Goal: Information Seeking & Learning: Learn about a topic

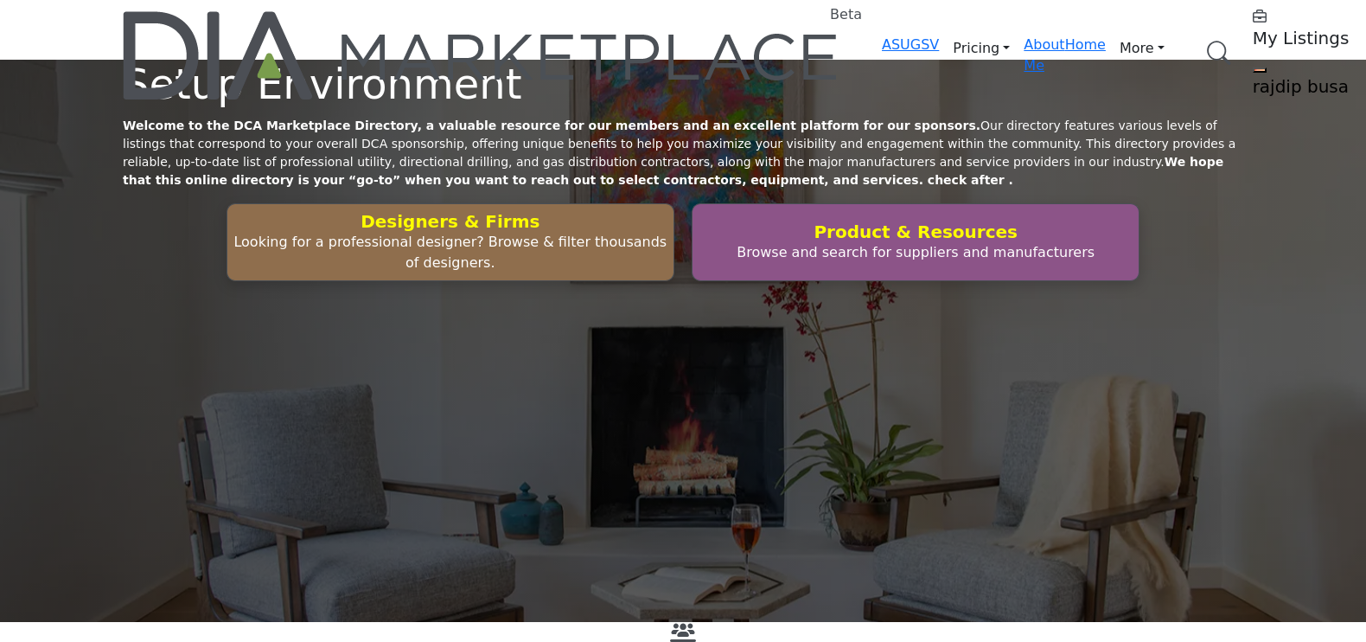
click at [1253, 76] on h5 "rajdip busa" at bounding box center [1361, 86] width 216 height 21
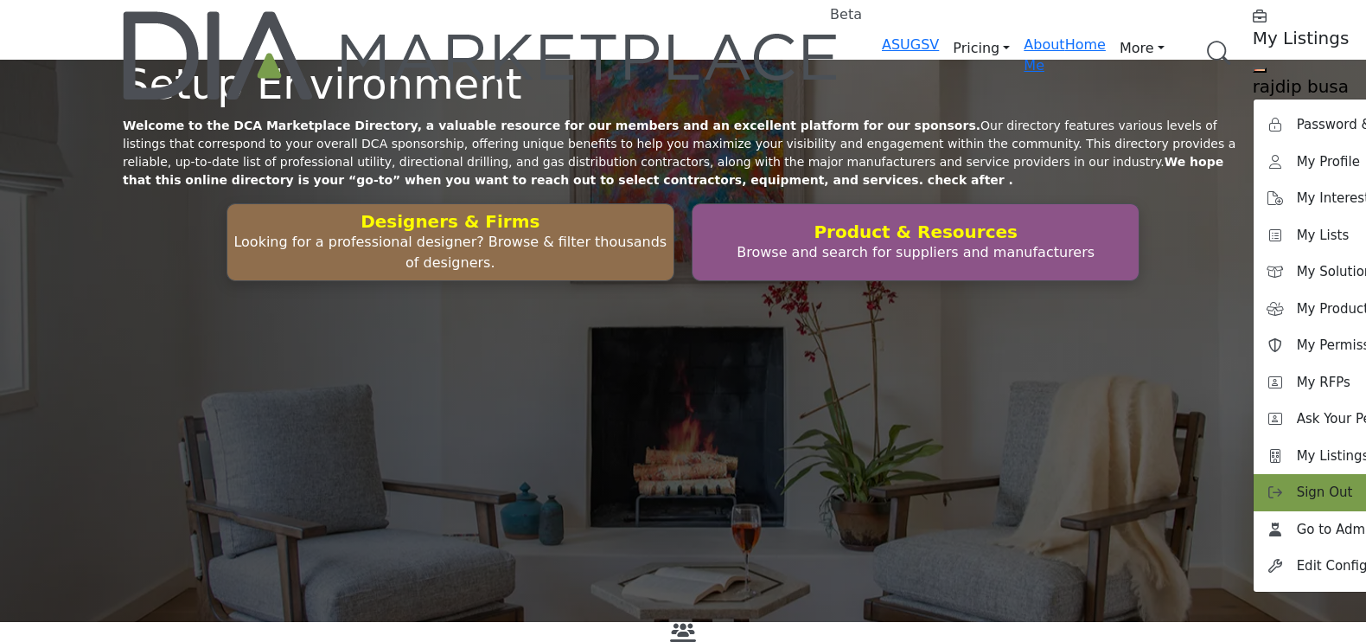
click at [1297, 483] on span "Sign Out" at bounding box center [1325, 493] width 56 height 20
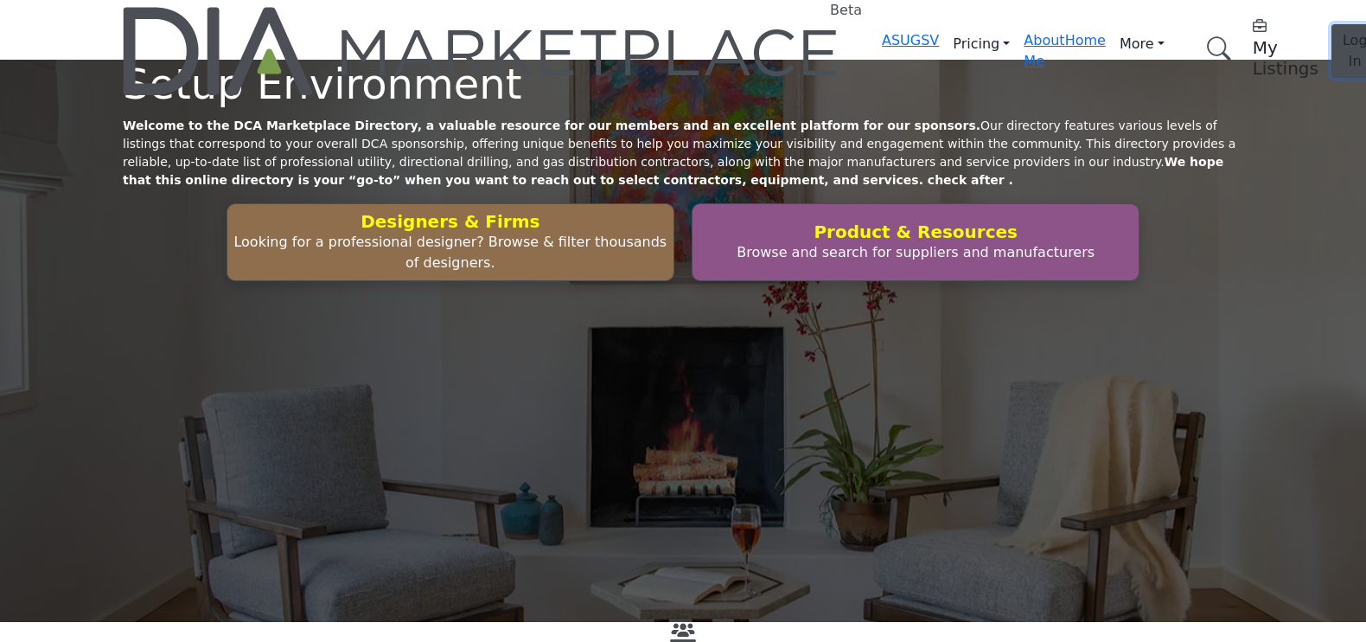
click at [1343, 35] on span "Log In" at bounding box center [1355, 50] width 25 height 37
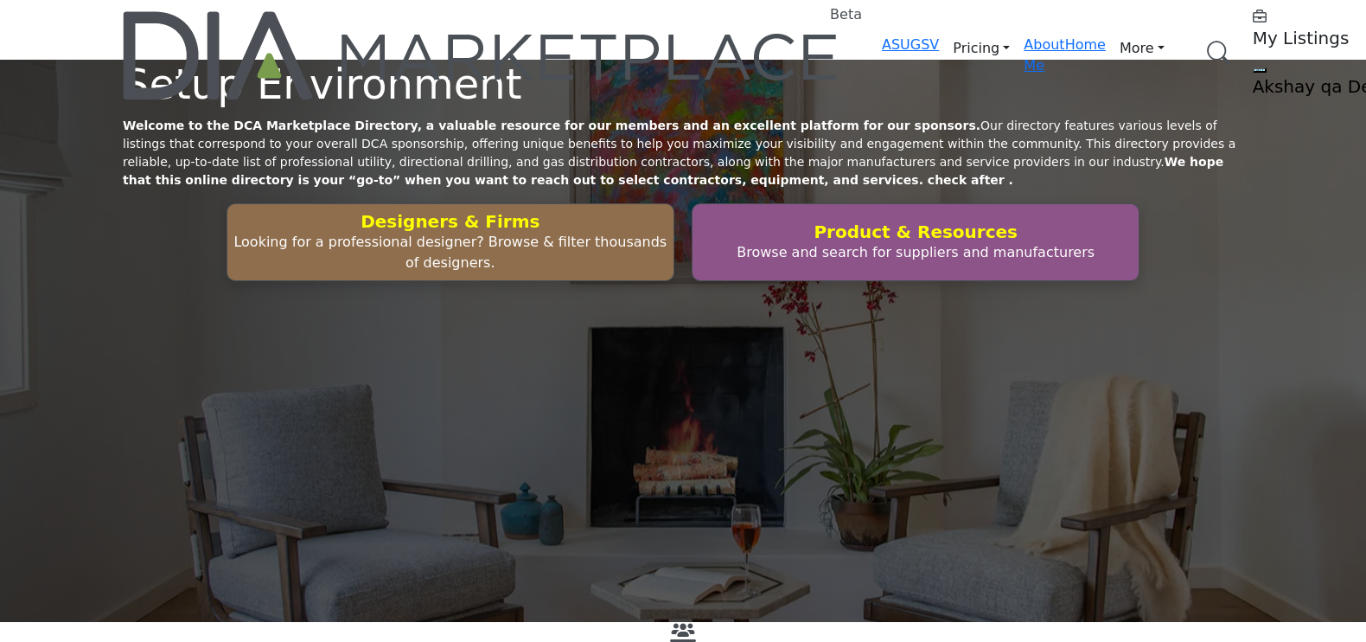
click at [0, 0] on link "Browse Categories" at bounding box center [0, 0] width 0 height 0
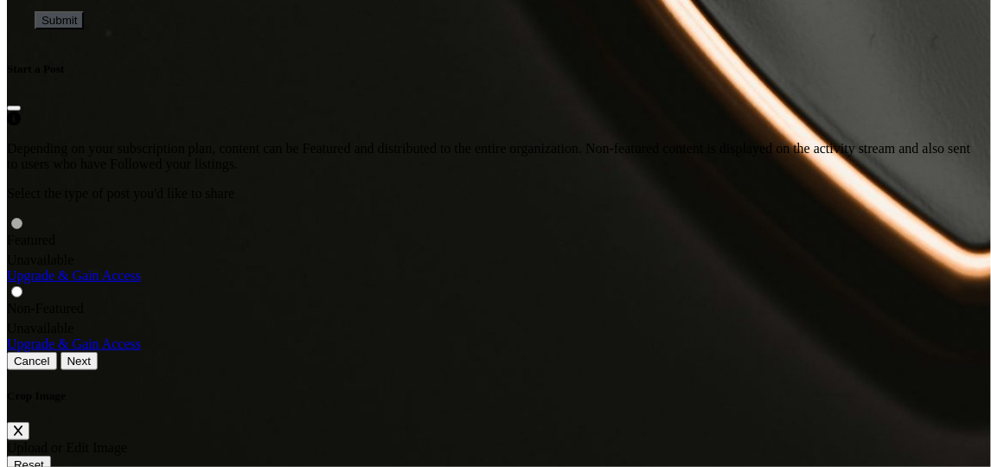
scroll to position [4966, 0]
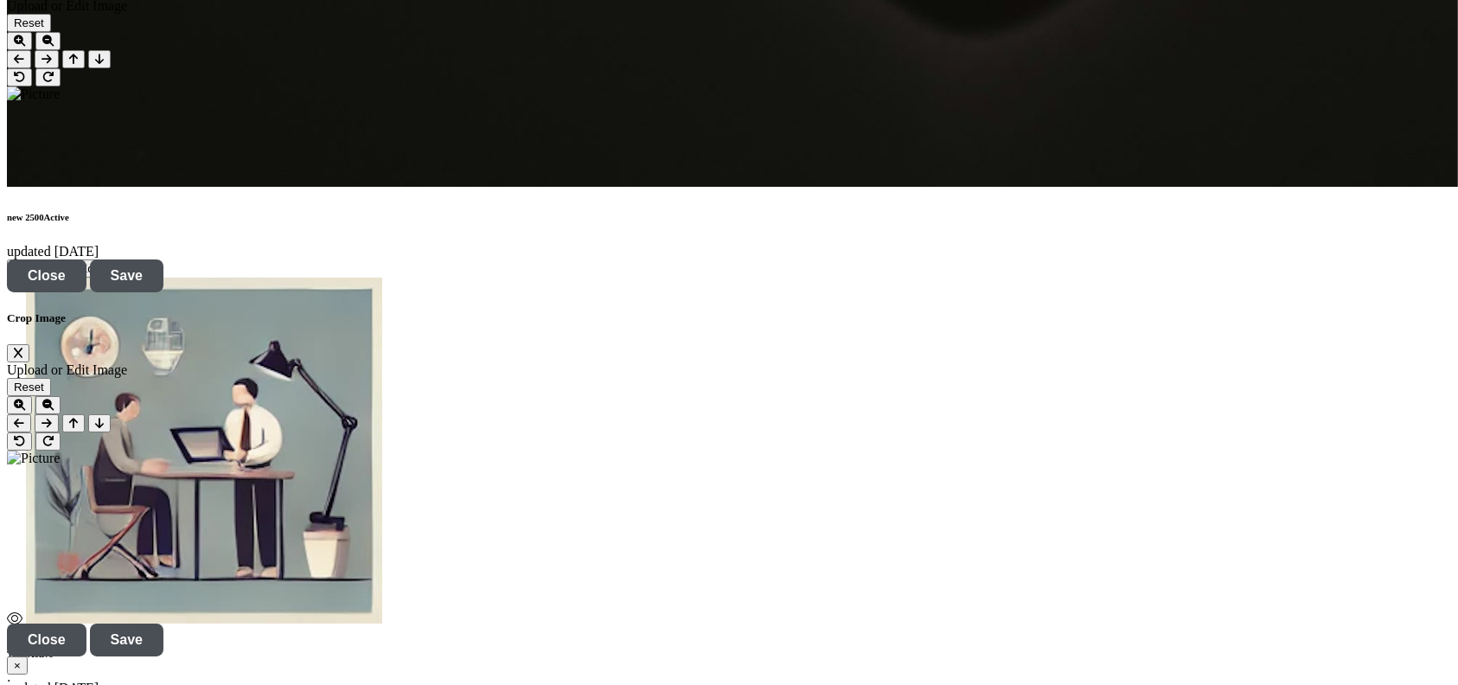
scroll to position [5327, 0]
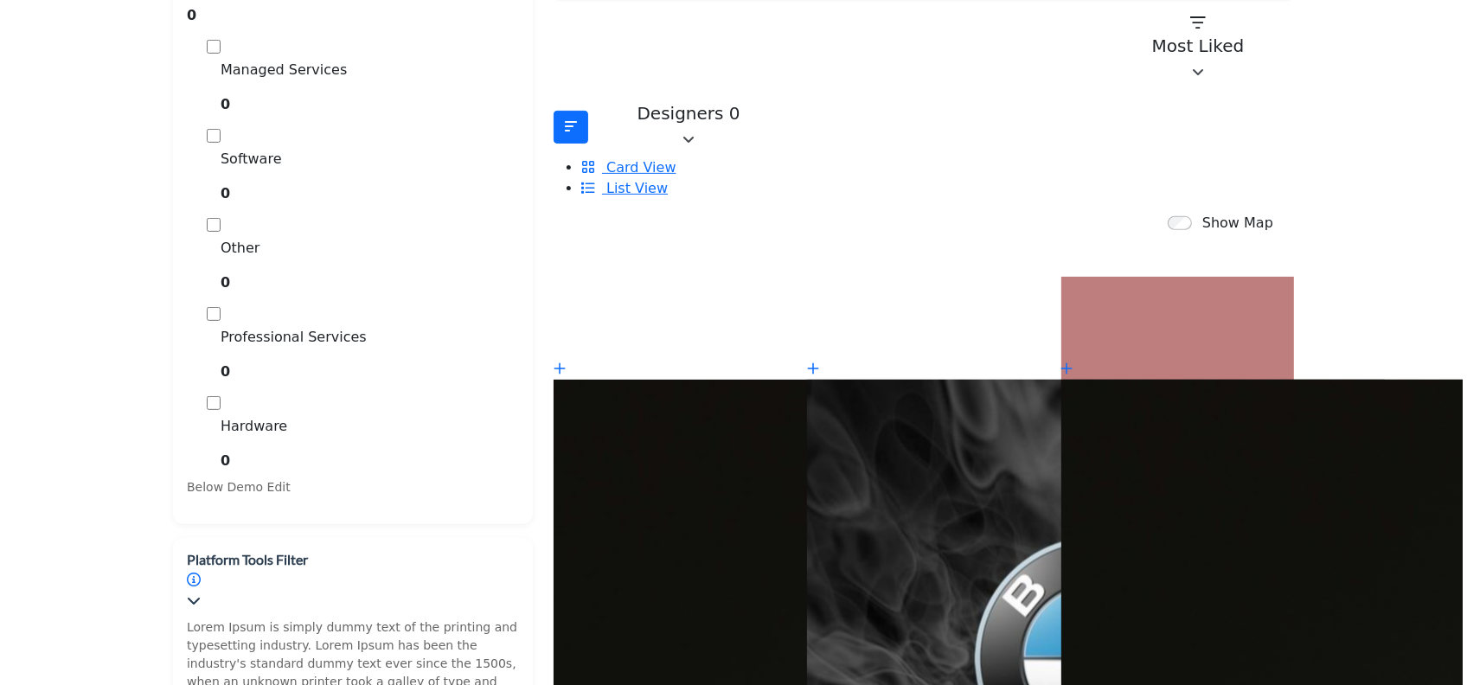
scroll to position [692, 0]
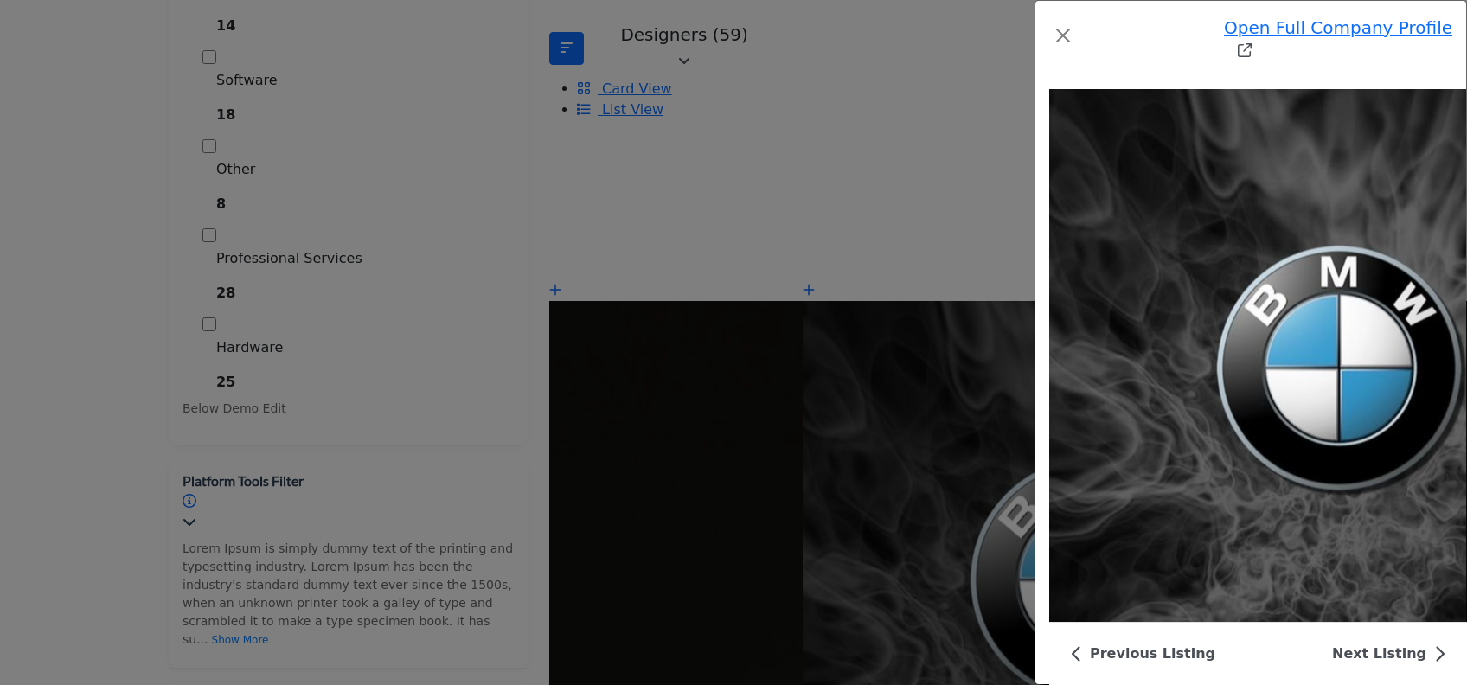
scroll to position [4638, 0]
click at [1049, 22] on button "Close" at bounding box center [1063, 36] width 28 height 28
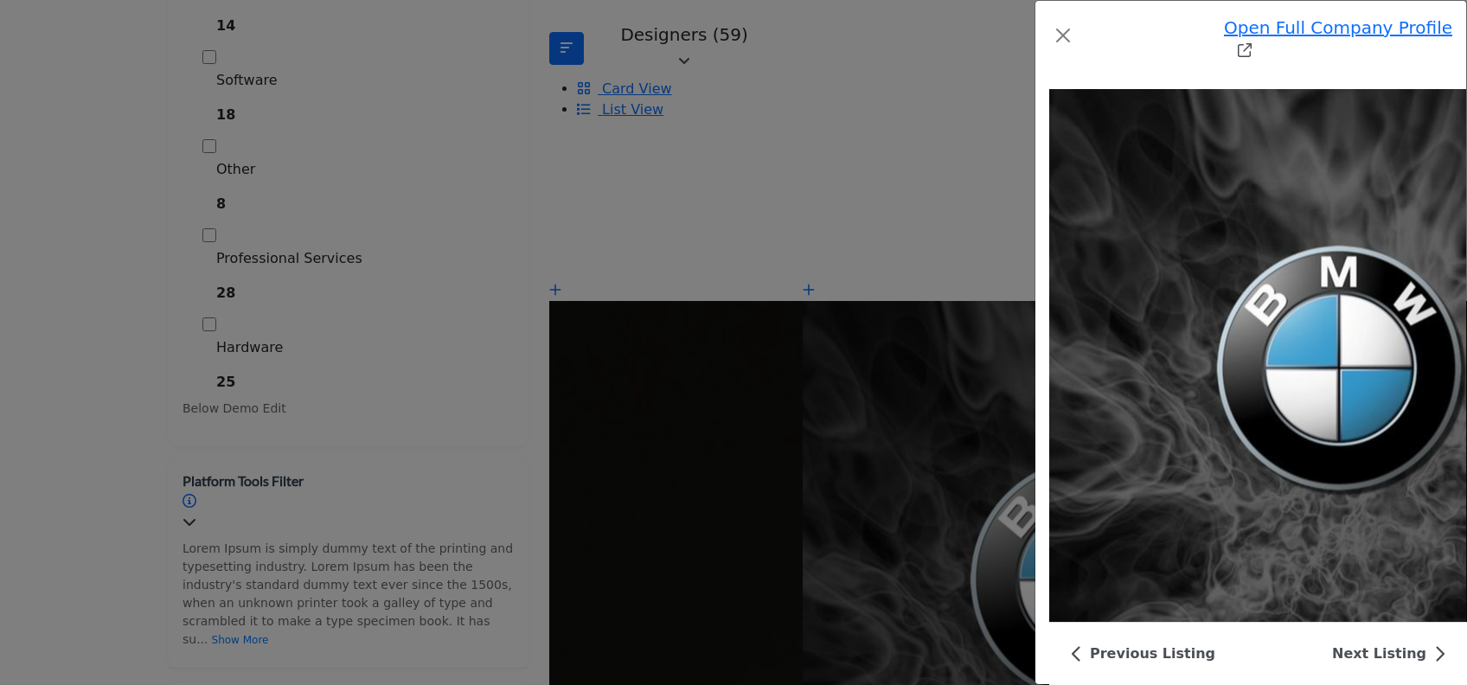
scroll to position [4523, 0]
click at [1049, 25] on button "Close" at bounding box center [1063, 36] width 28 height 28
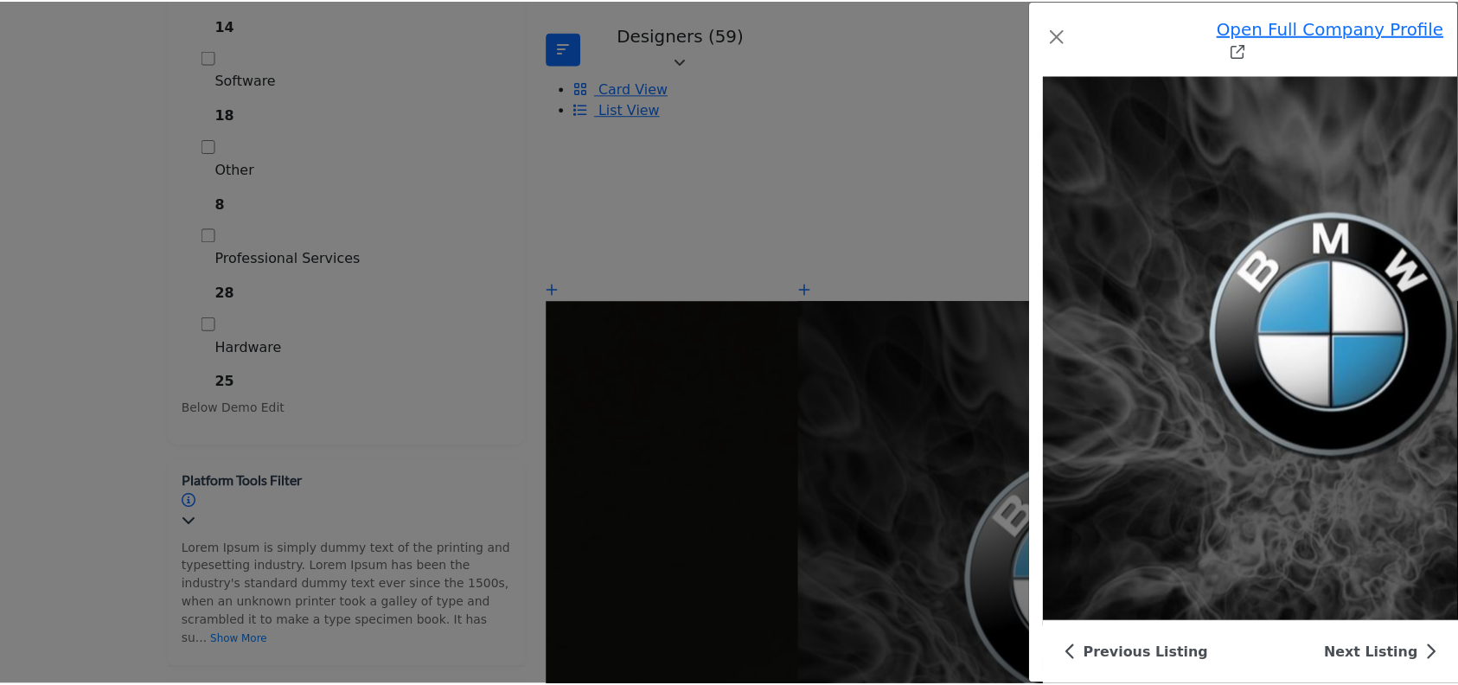
scroll to position [5516, 0]
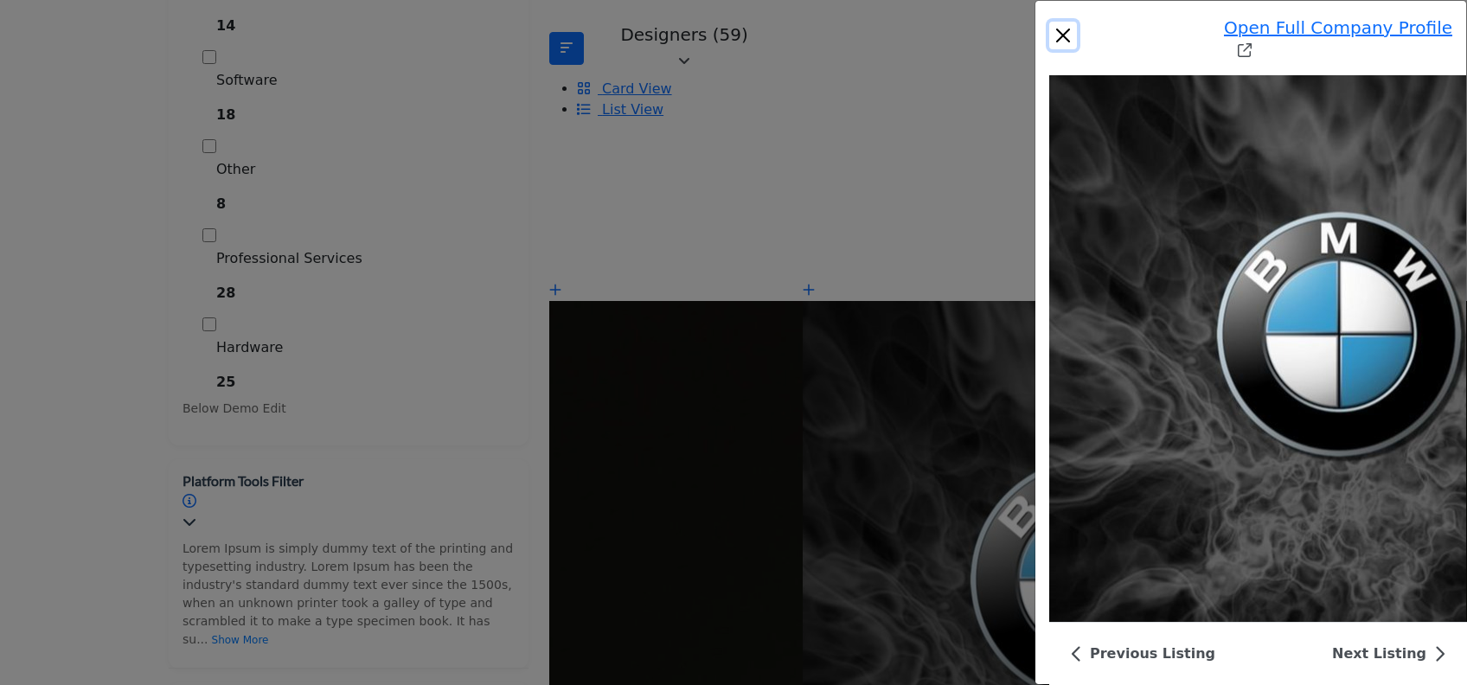
click at [1049, 25] on button "Close" at bounding box center [1063, 36] width 28 height 28
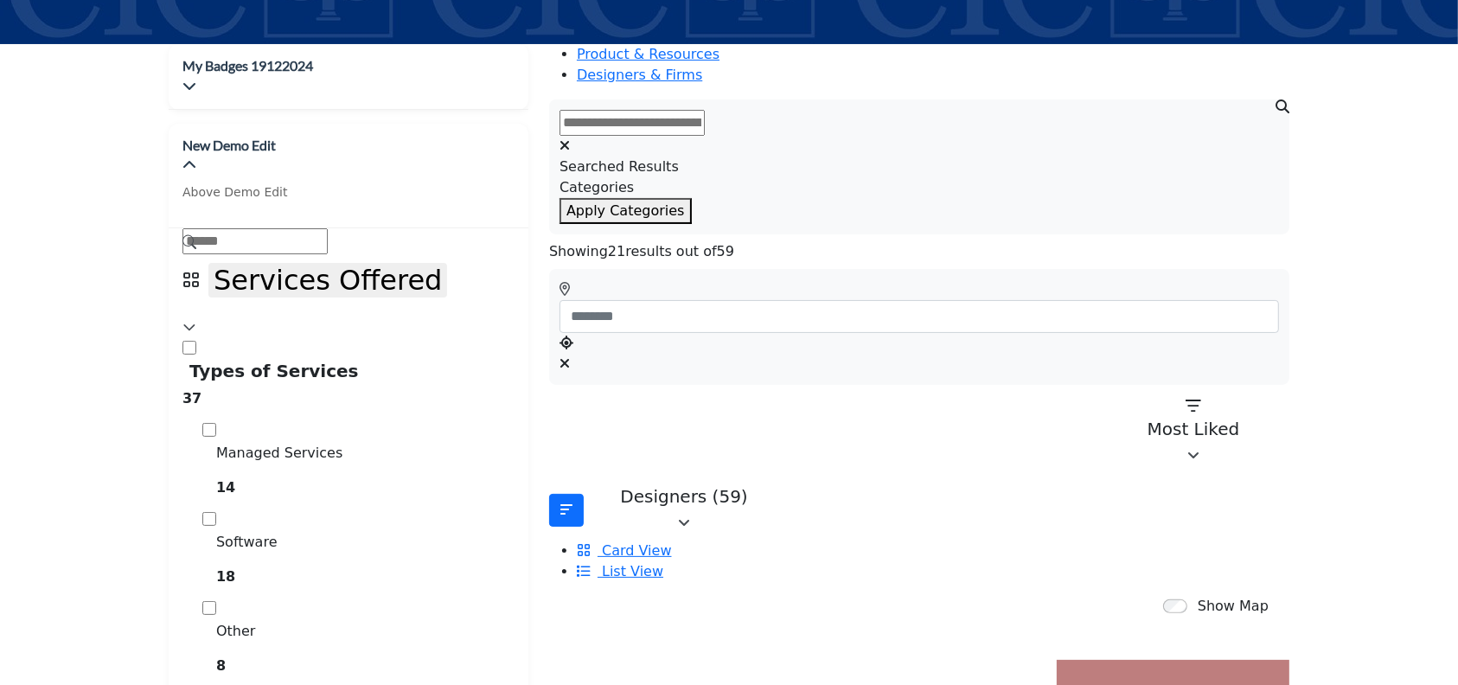
scroll to position [0, 0]
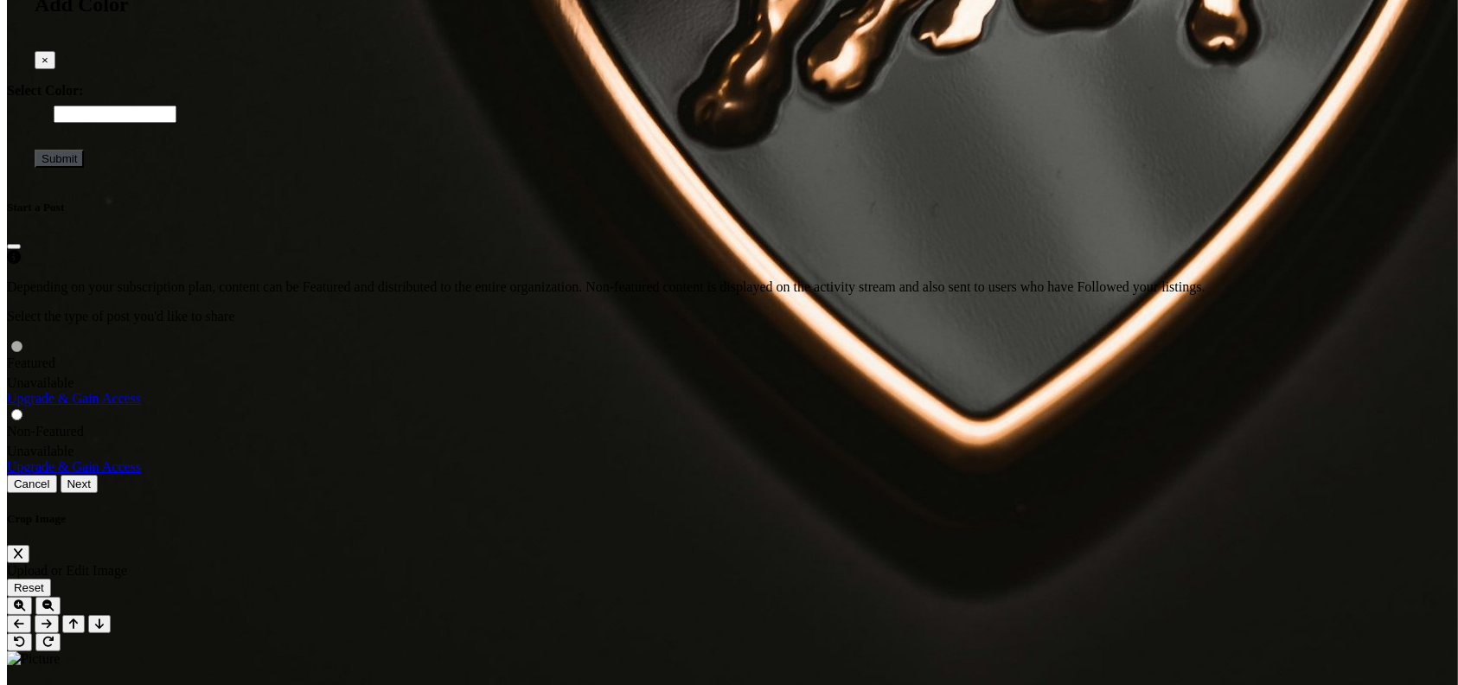
scroll to position [5303, 0]
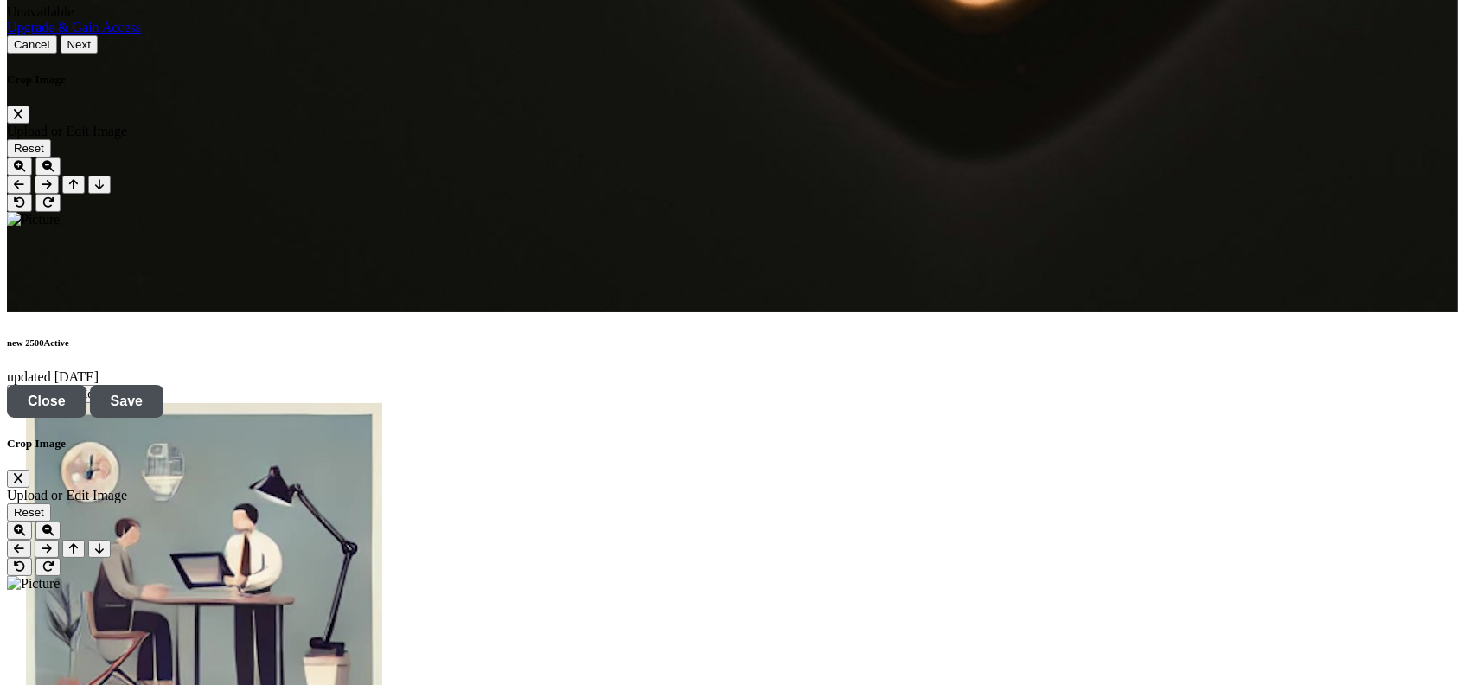
scroll to position [5303, 0]
